Goal: Information Seeking & Learning: Learn about a topic

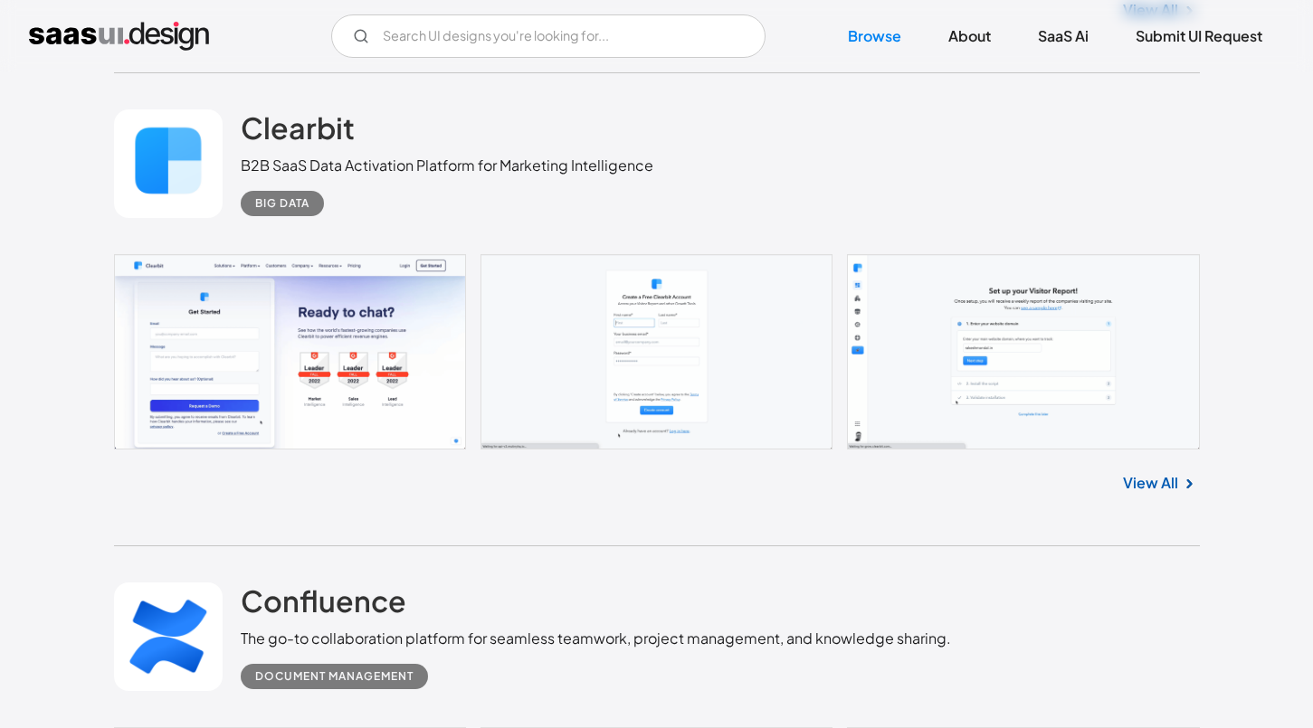
scroll to position [4811, 0]
click at [1128, 472] on link "View All" at bounding box center [1150, 483] width 55 height 22
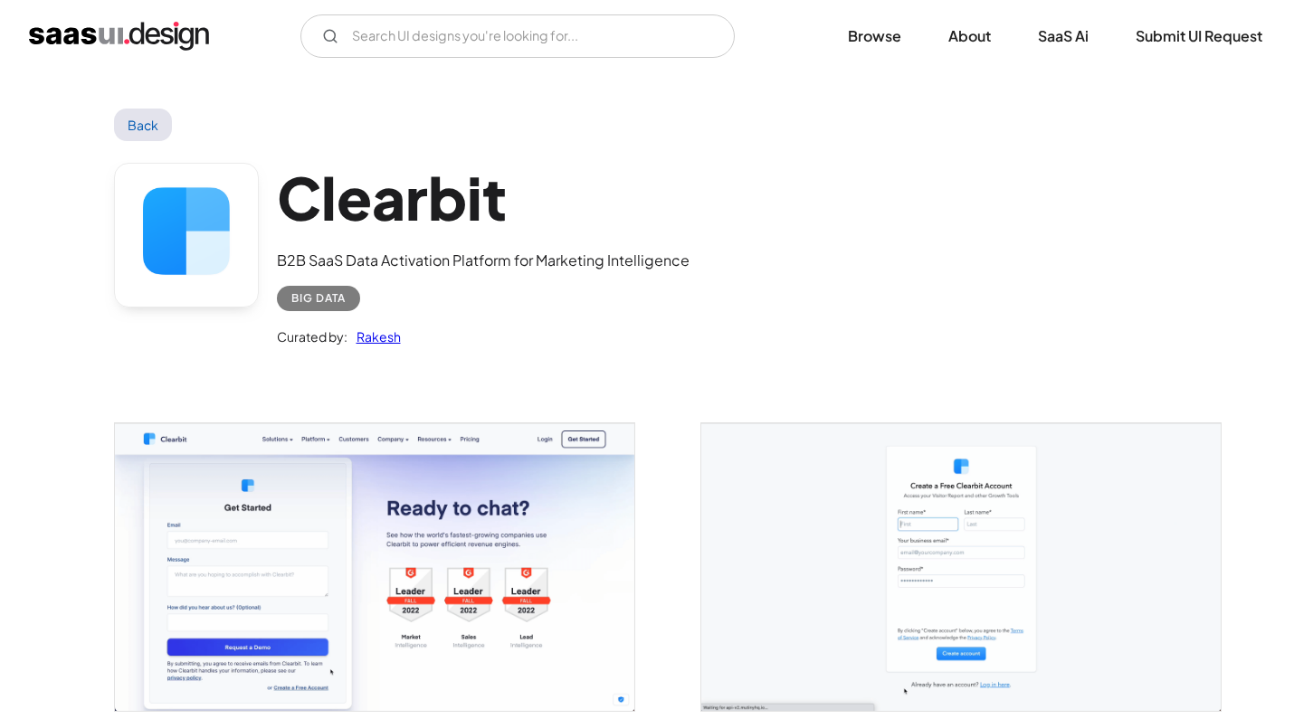
scroll to position [-2, 0]
click at [543, 40] on input "Email Form" at bounding box center [517, 35] width 434 height 43
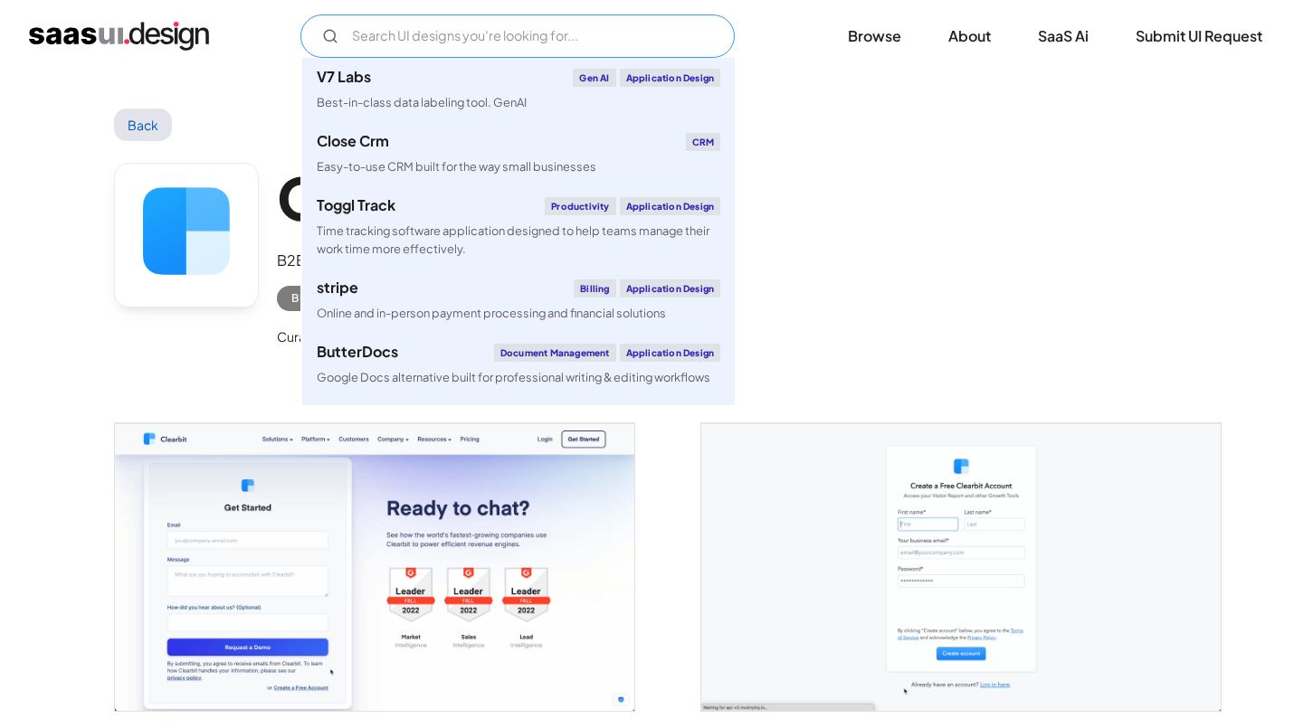
type input "д"
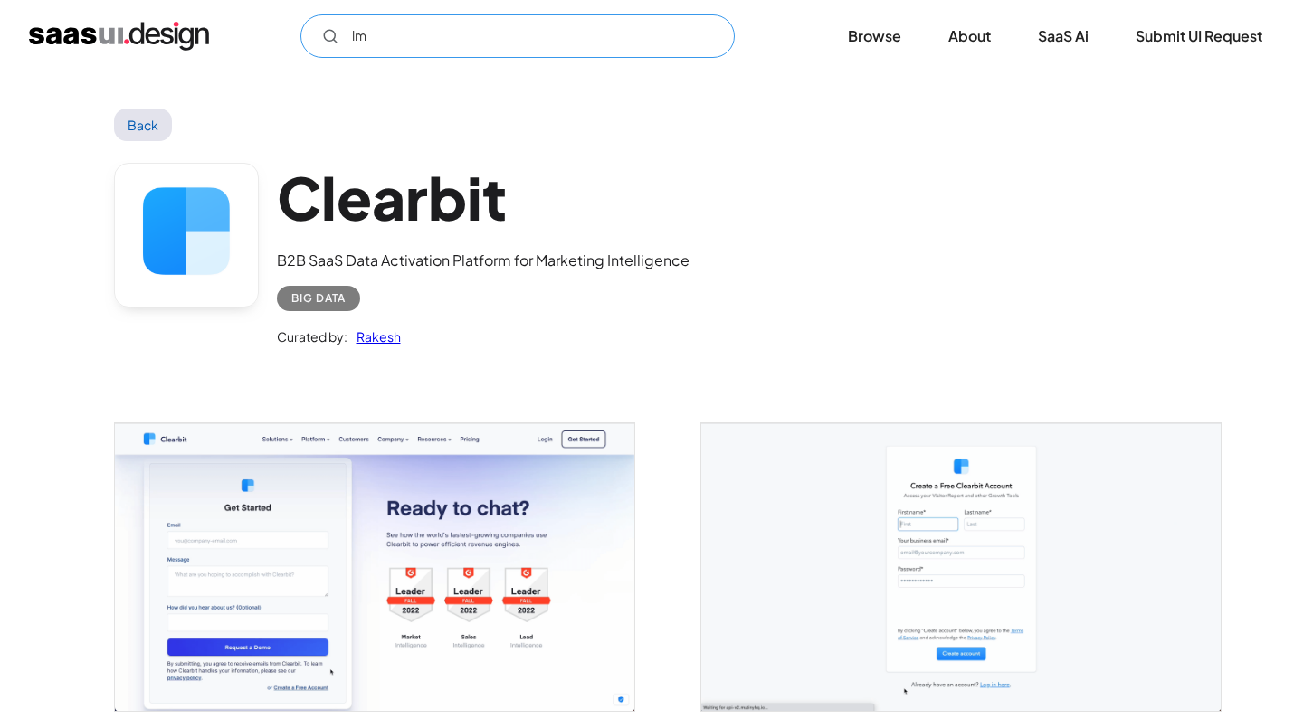
type input "l"
drag, startPoint x: 375, startPoint y: 36, endPoint x: 343, endPoint y: 37, distance: 31.7
click at [343, 37] on input "LMS" at bounding box center [517, 35] width 434 height 43
type input "LMS"
click at [78, 49] on img "home" at bounding box center [119, 36] width 180 height 29
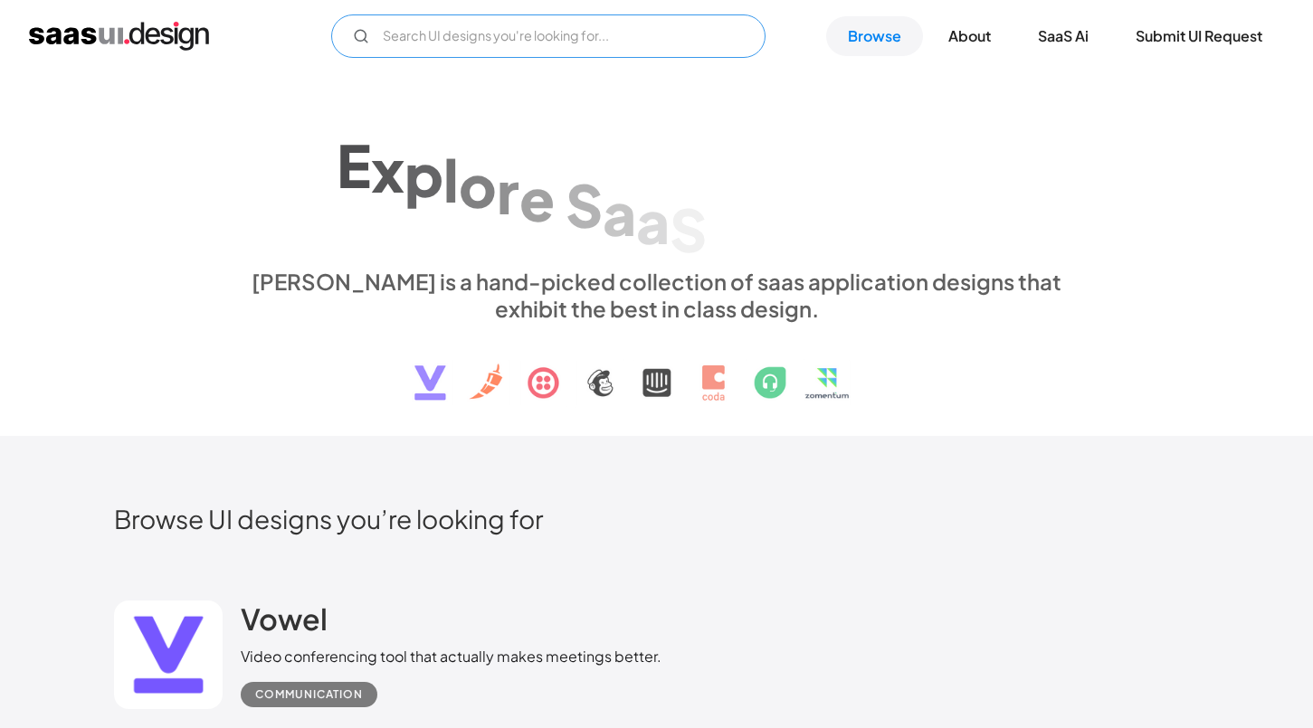
click at [385, 42] on input "Email Form" at bounding box center [548, 35] width 434 height 43
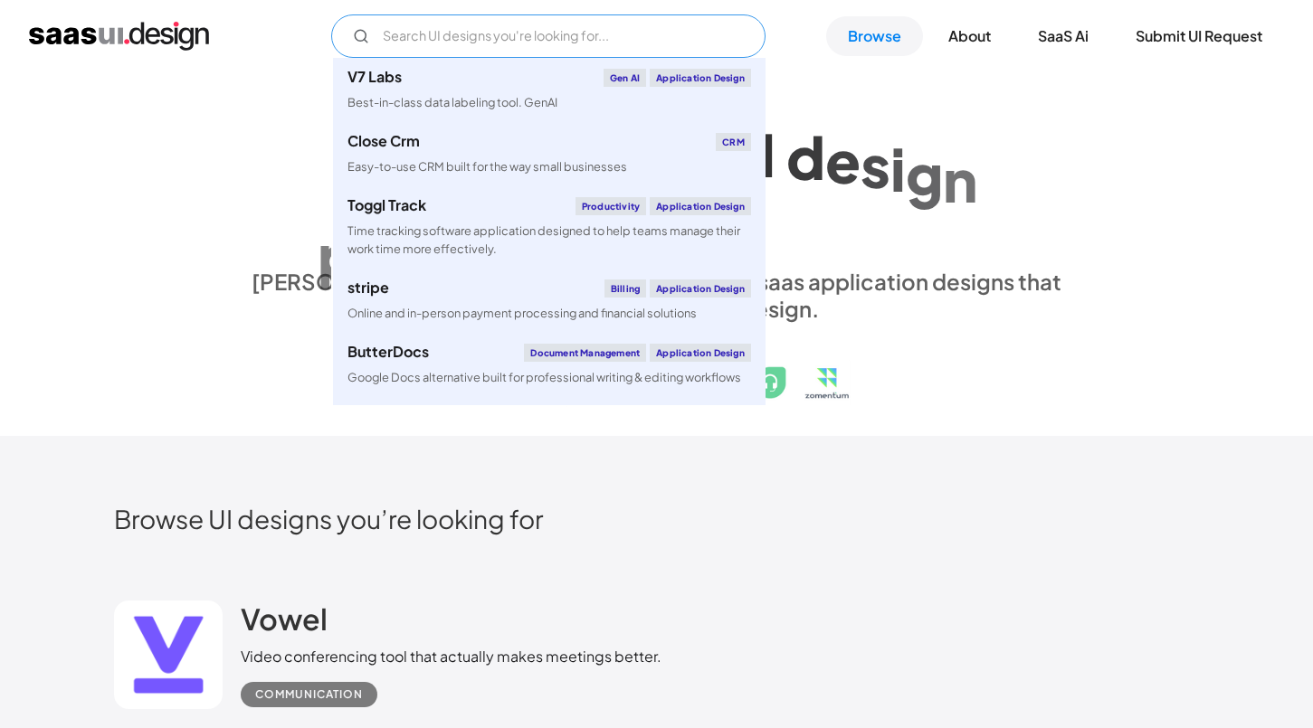
paste input "LMS"
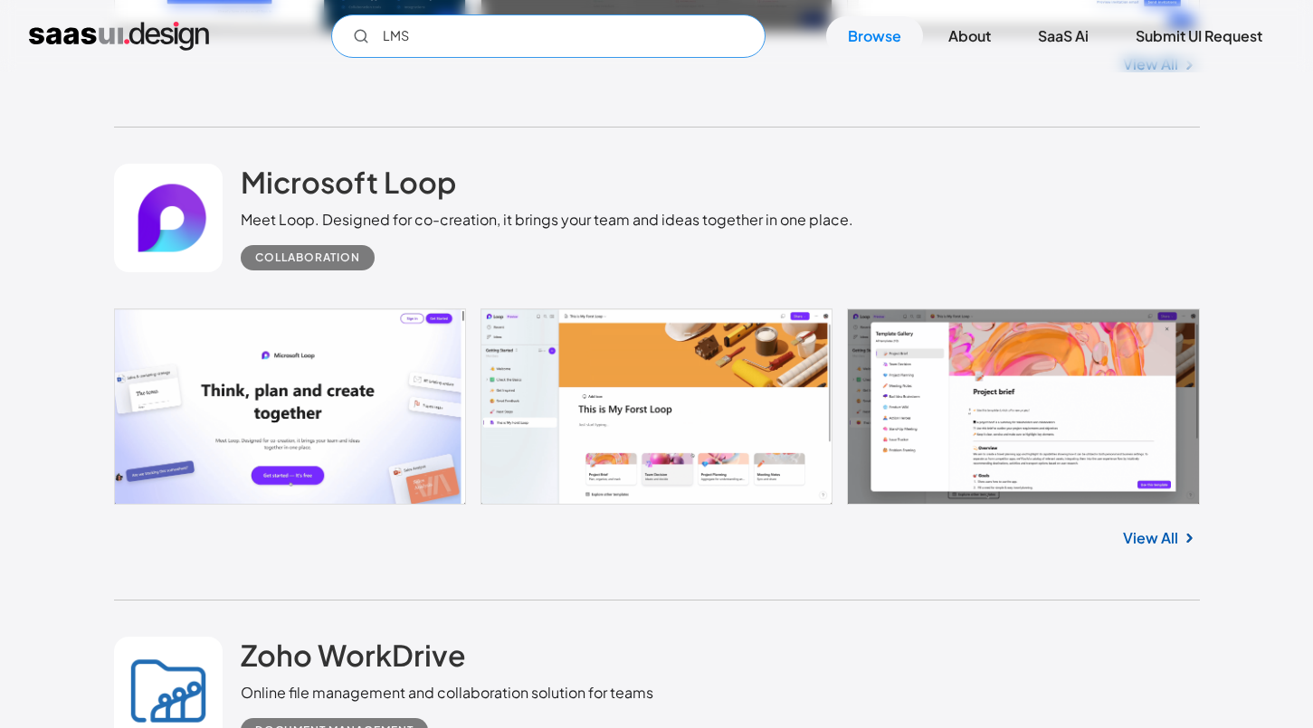
scroll to position [2317, 0]
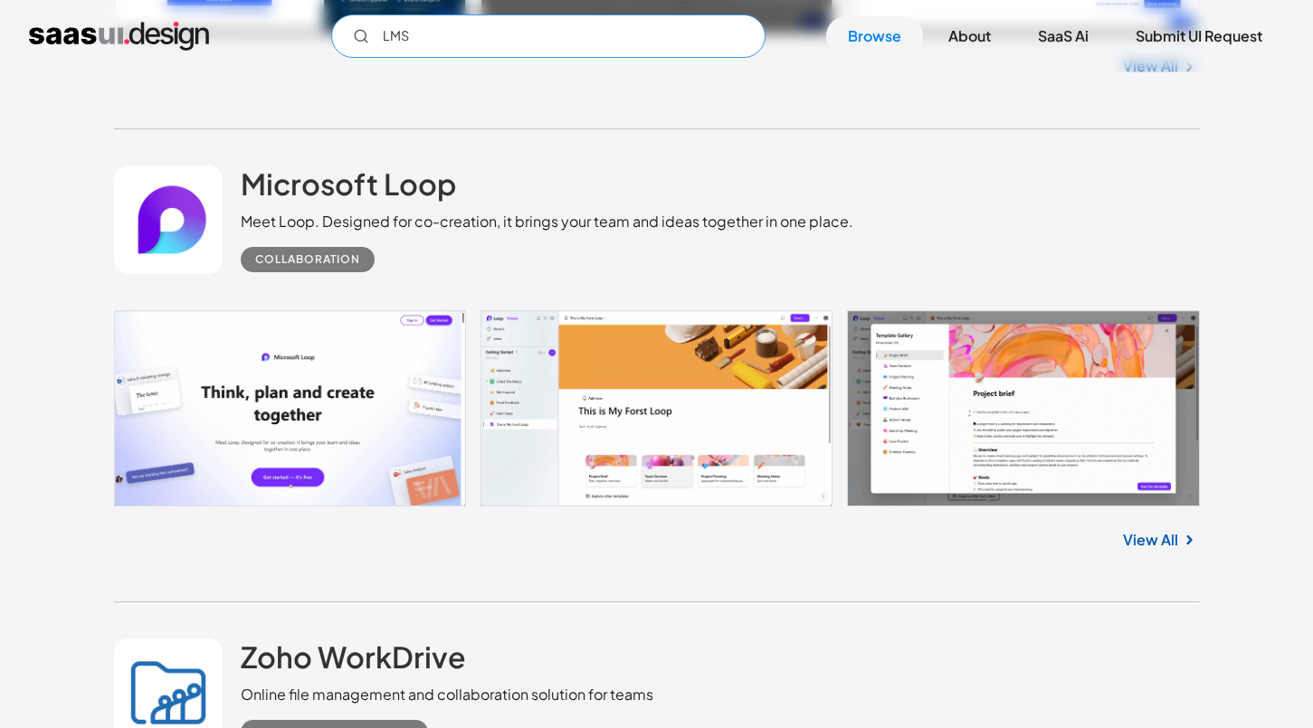
type input "LMS"
click at [1160, 534] on link "View All" at bounding box center [1150, 540] width 55 height 22
